Goal: Navigation & Orientation: Find specific page/section

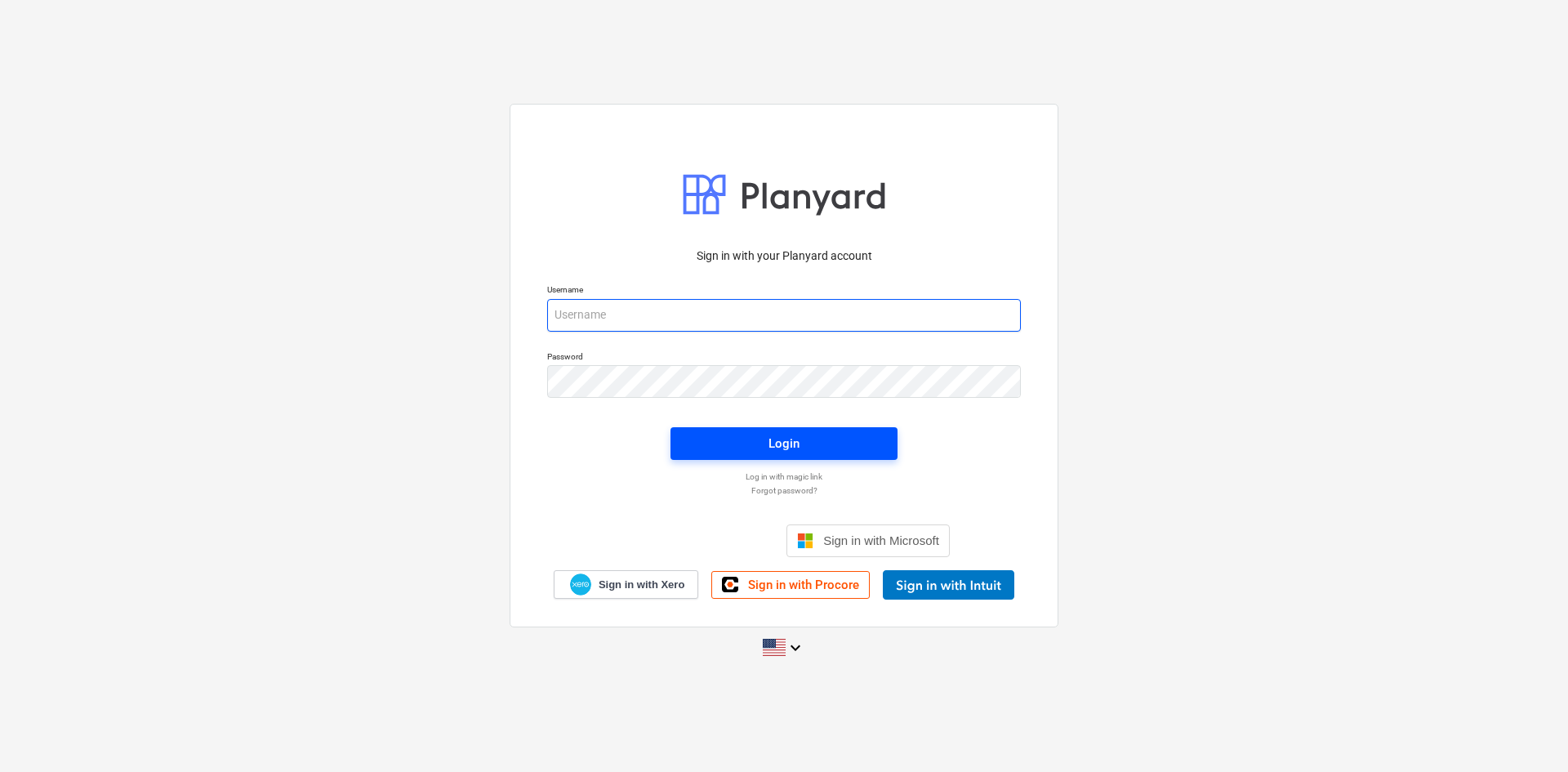
type input "[EMAIL_ADDRESS][DOMAIN_NAME]"
click at [803, 456] on button "Login" at bounding box center [784, 443] width 227 height 32
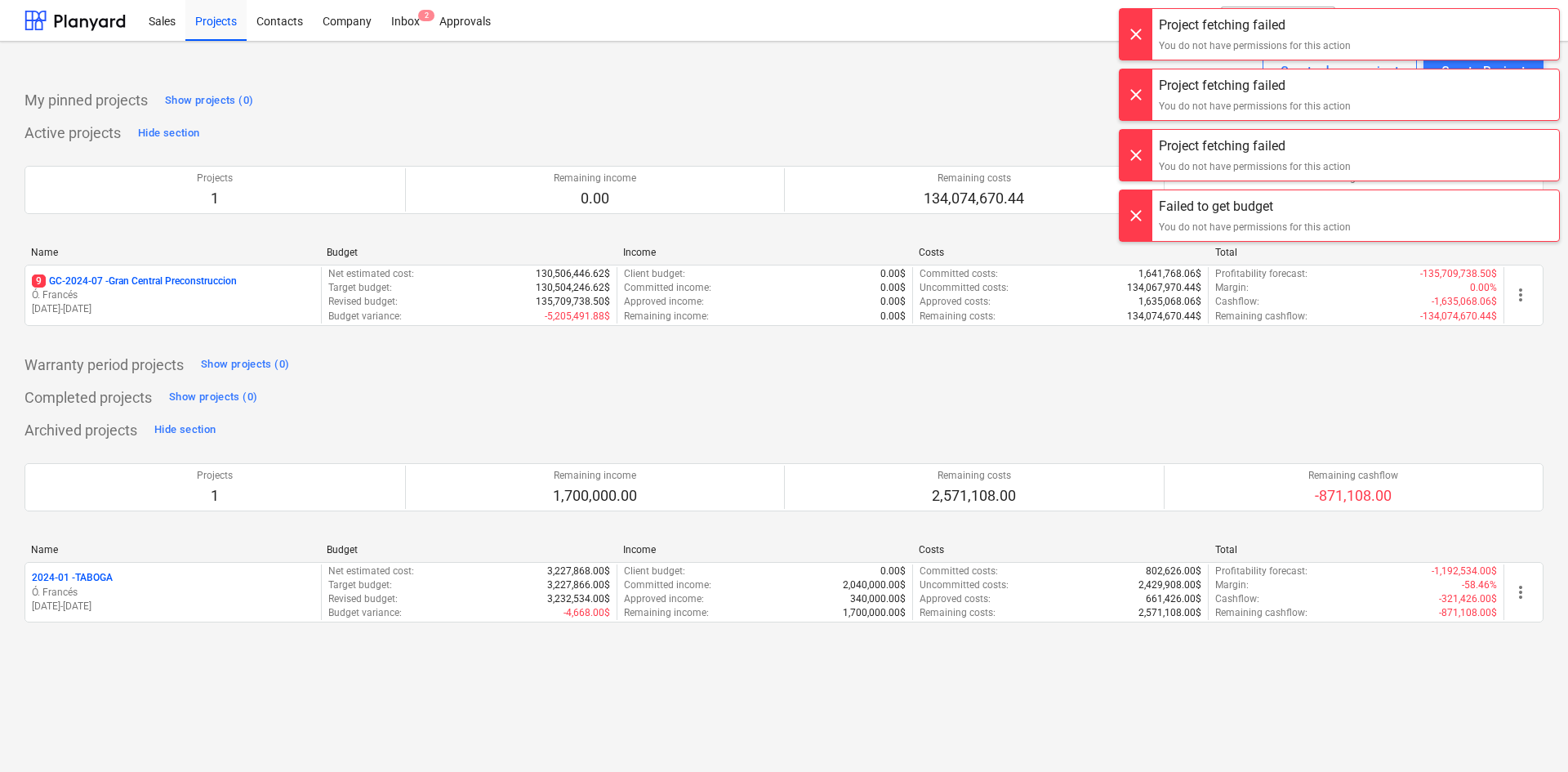
click at [1129, 25] on div at bounding box center [1136, 35] width 32 height 51
click at [1141, 77] on div at bounding box center [1136, 95] width 32 height 51
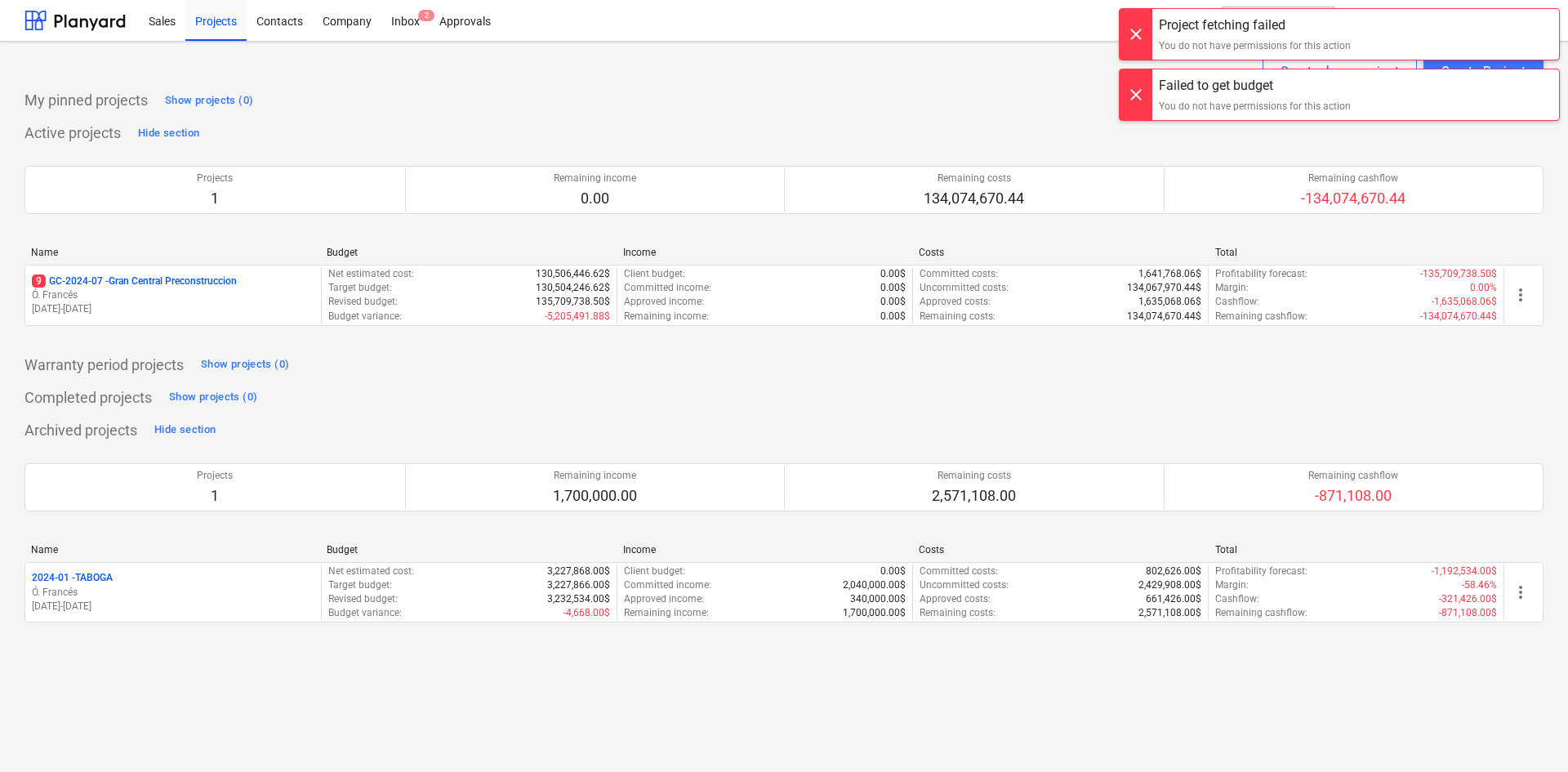
click at [1139, 37] on div at bounding box center [1136, 35] width 32 height 51
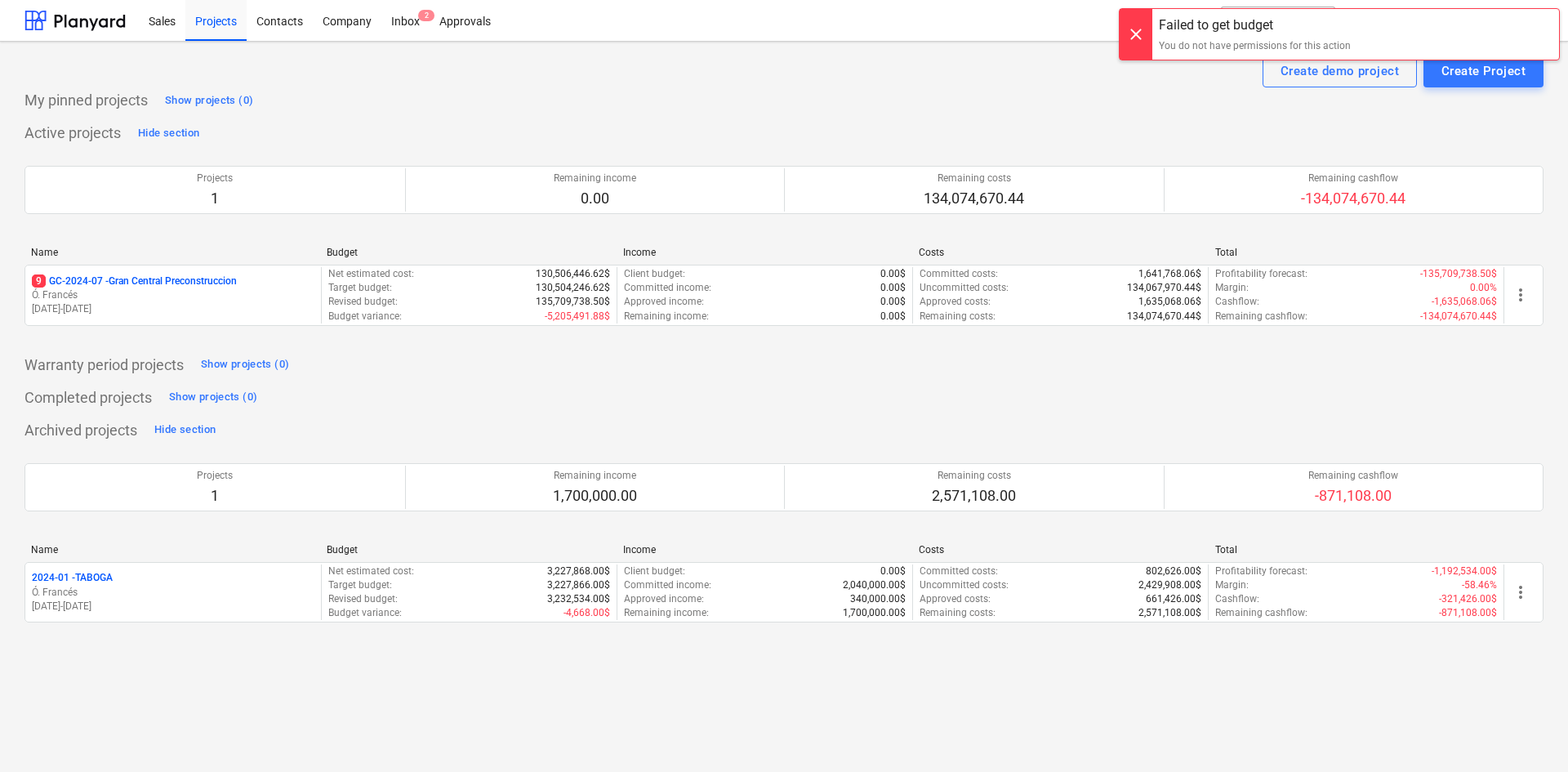
click at [1136, 31] on div at bounding box center [1136, 35] width 32 height 51
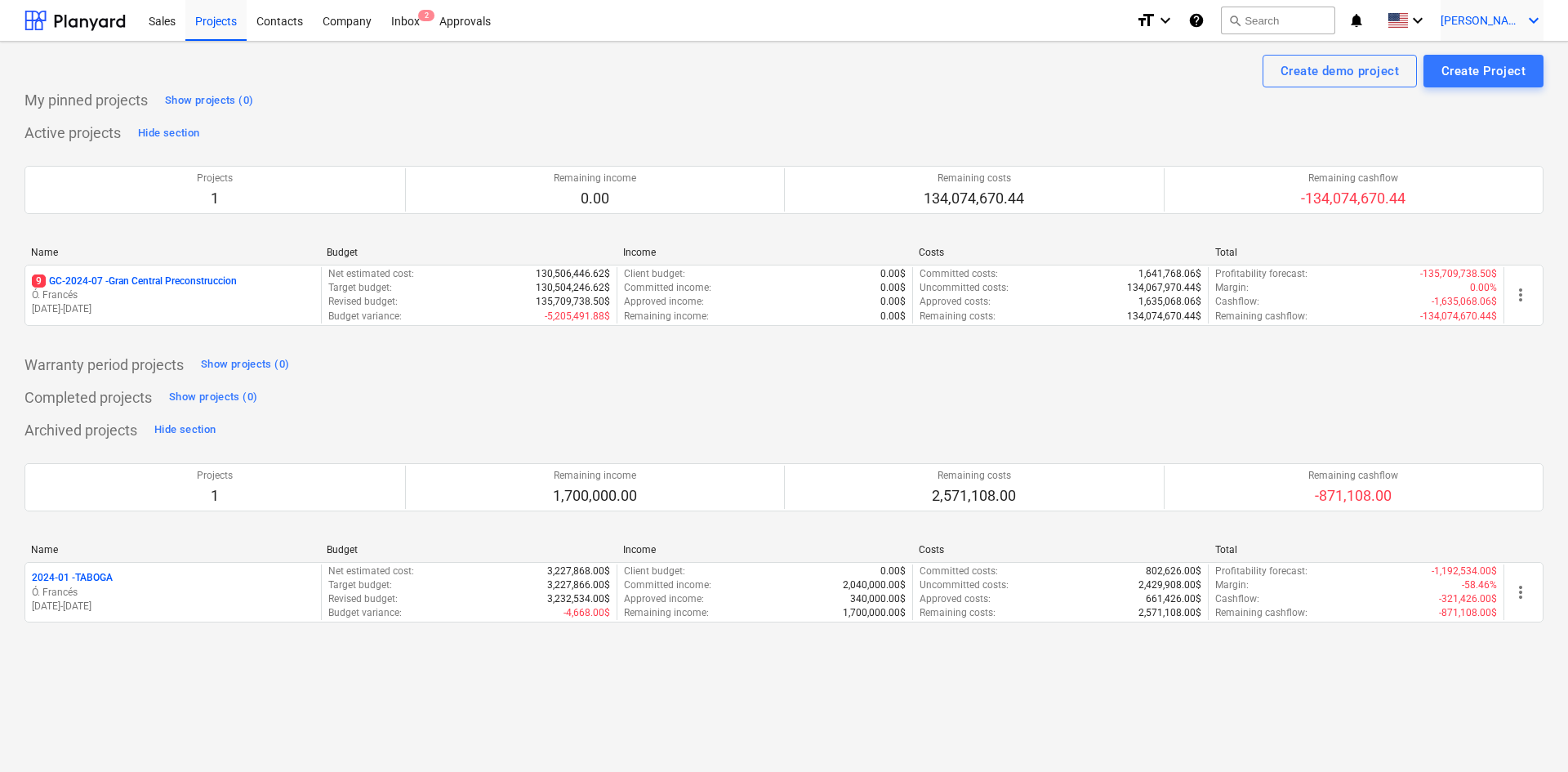
click at [1519, 16] on span "[PERSON_NAME]" at bounding box center [1481, 20] width 82 height 13
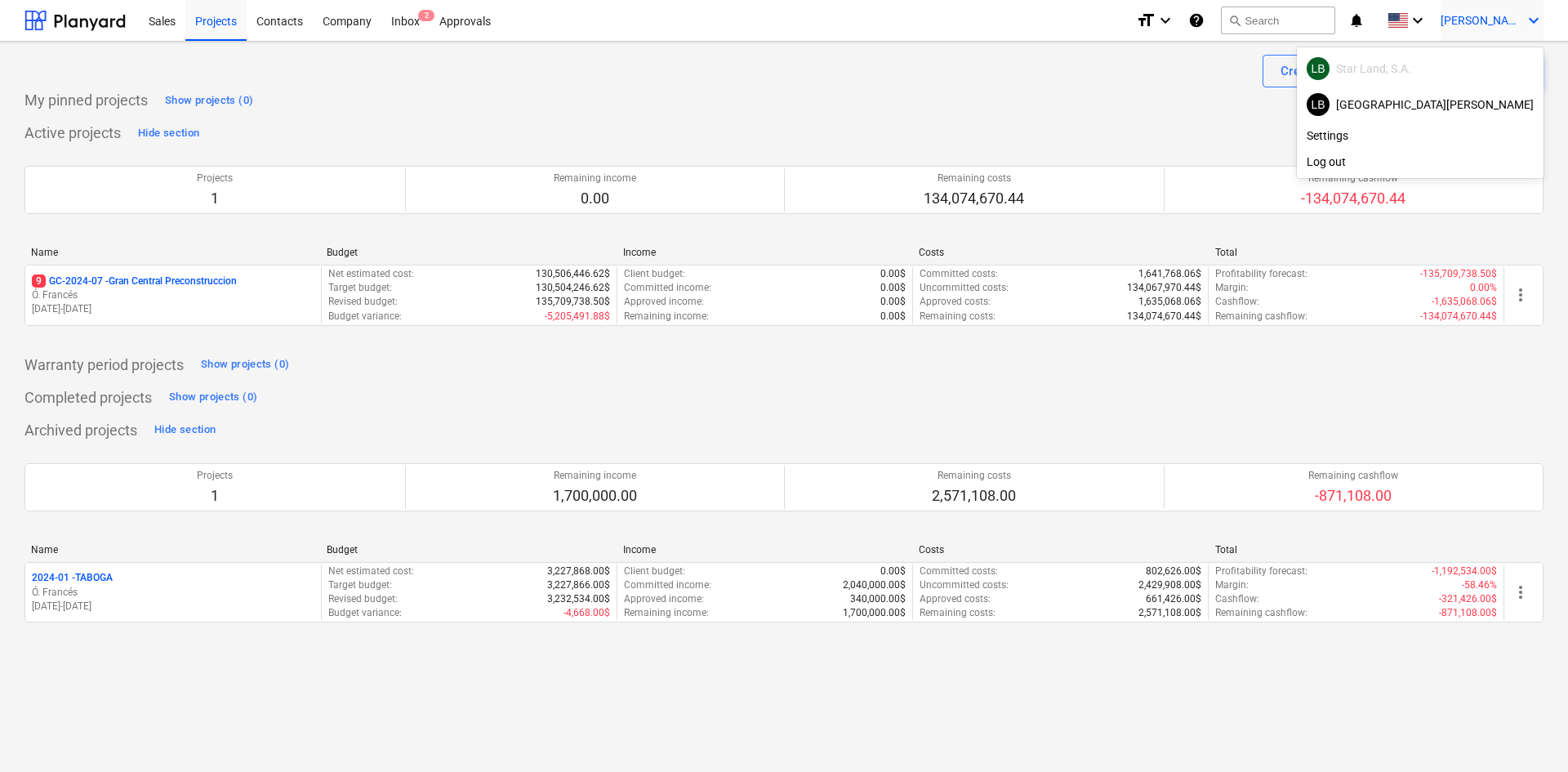
click at [1520, 16] on div at bounding box center [784, 386] width 1568 height 772
